Goal: Information Seeking & Learning: Learn about a topic

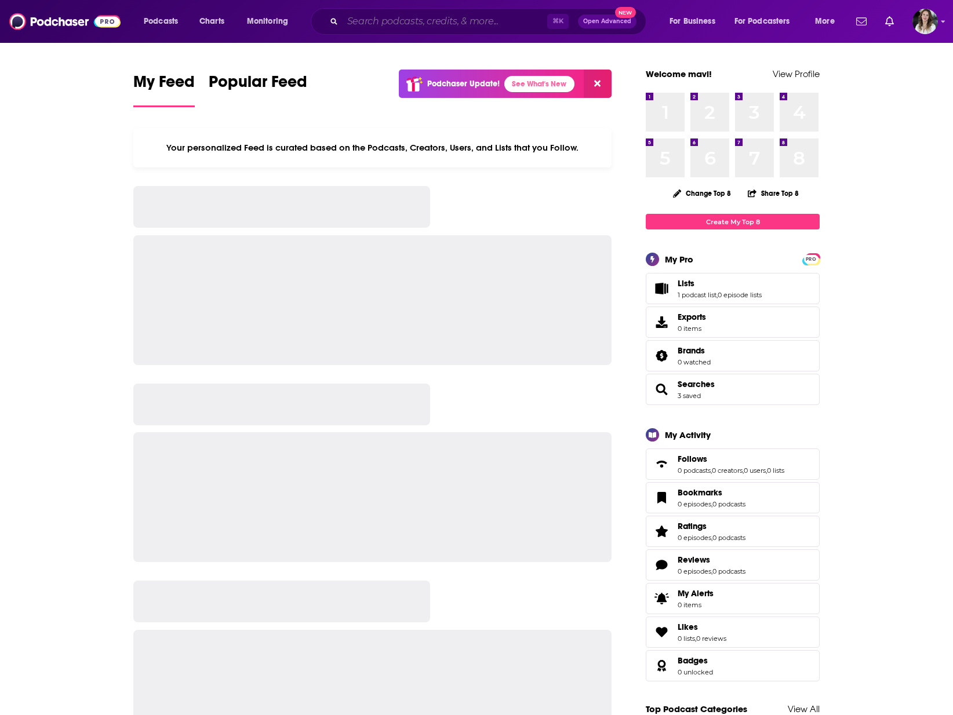
click at [367, 19] on input "Search podcasts, credits, & more..." at bounding box center [445, 21] width 205 height 19
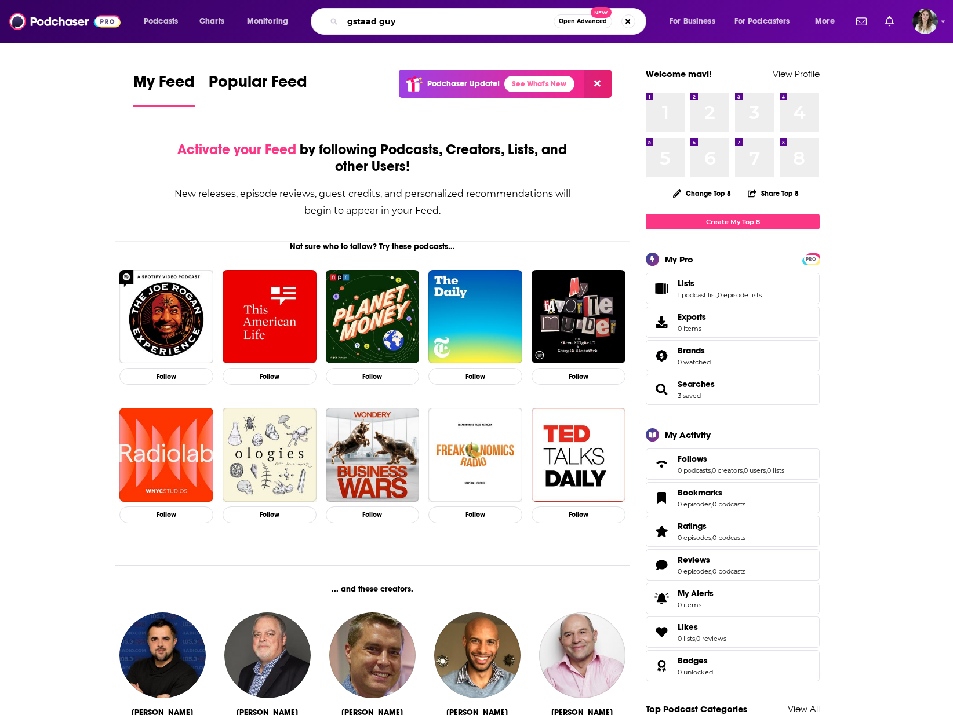
type input "gstaad guy"
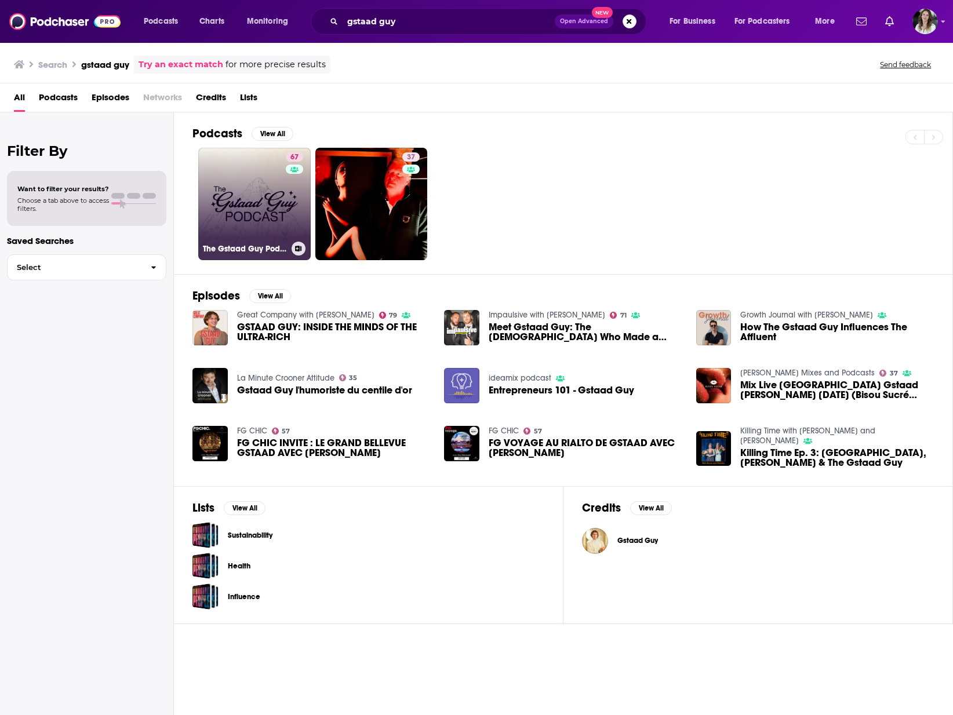
click at [250, 214] on link "67 The Gstaad Guy Podcast" at bounding box center [254, 204] width 112 height 112
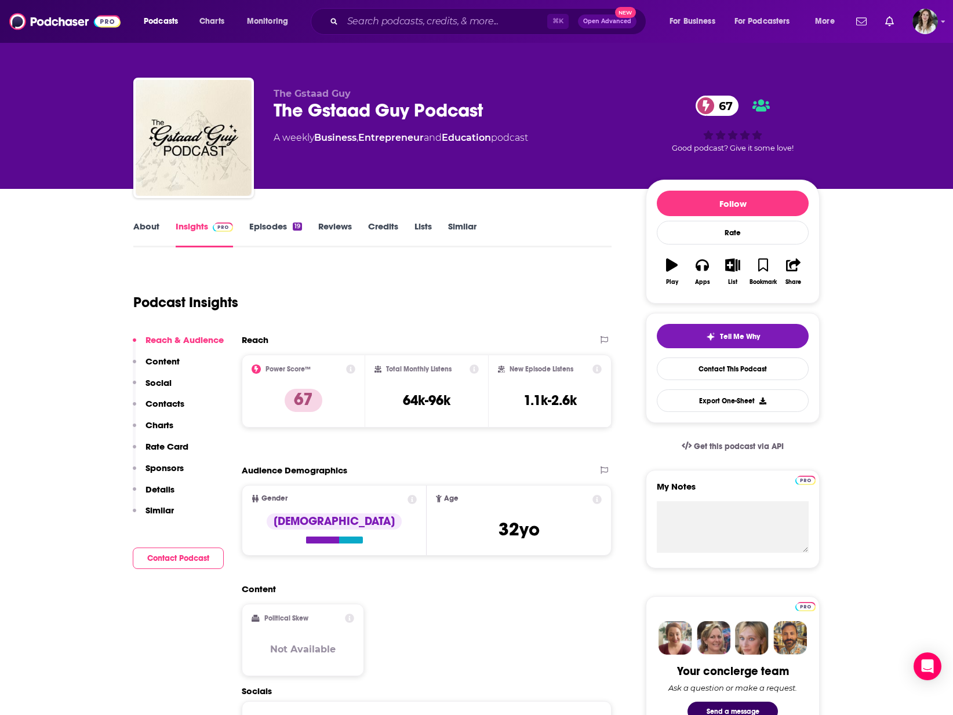
click at [155, 469] on p "Sponsors" at bounding box center [164, 468] width 38 height 11
